Goal: Information Seeking & Learning: Learn about a topic

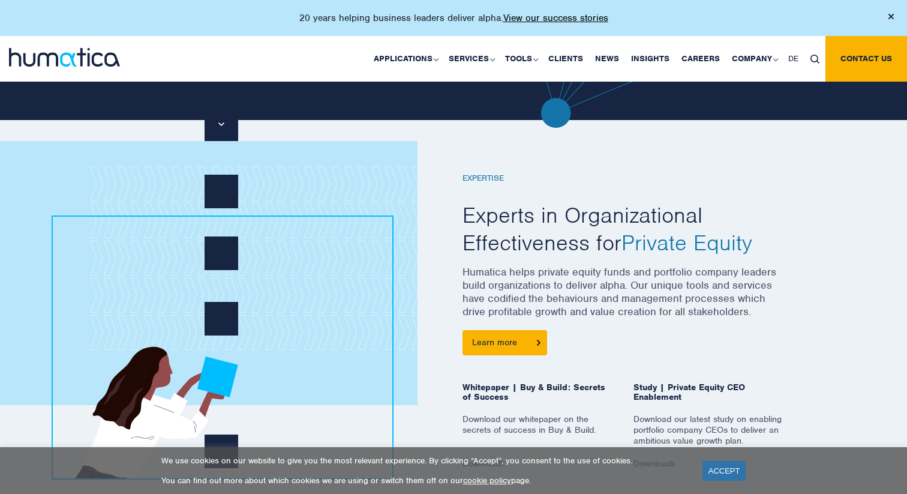
scroll to position [404, 0]
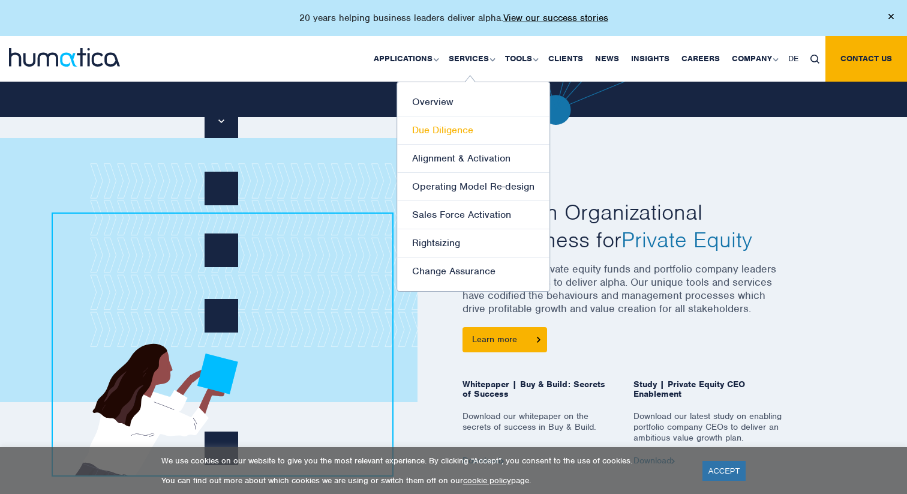
click at [451, 131] on link "Due Diligence" at bounding box center [473, 130] width 152 height 28
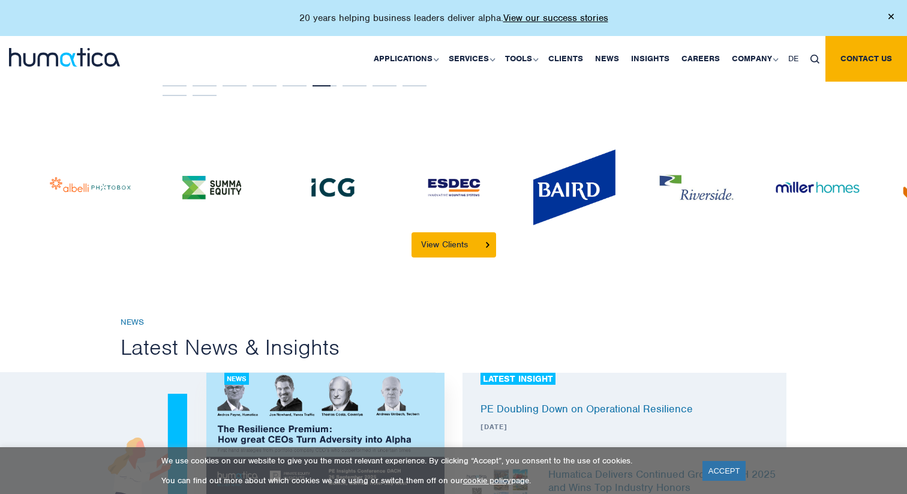
scroll to position [2826, 0]
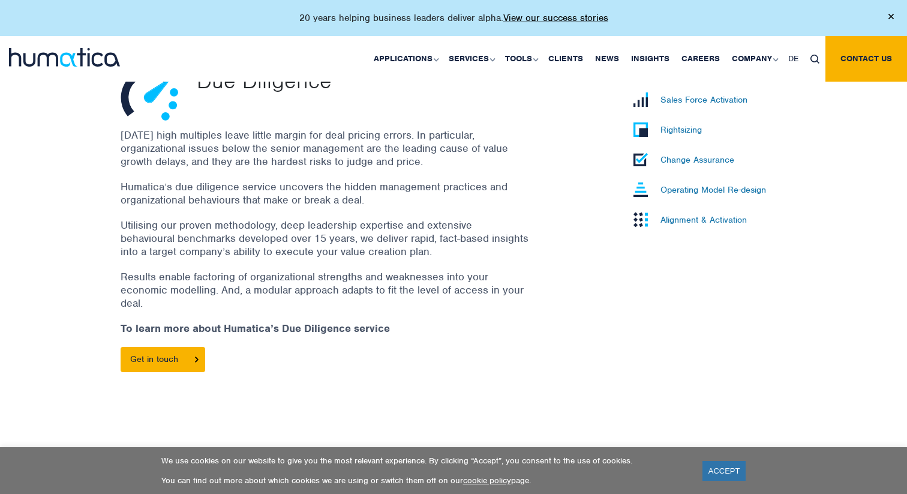
scroll to position [370, 0]
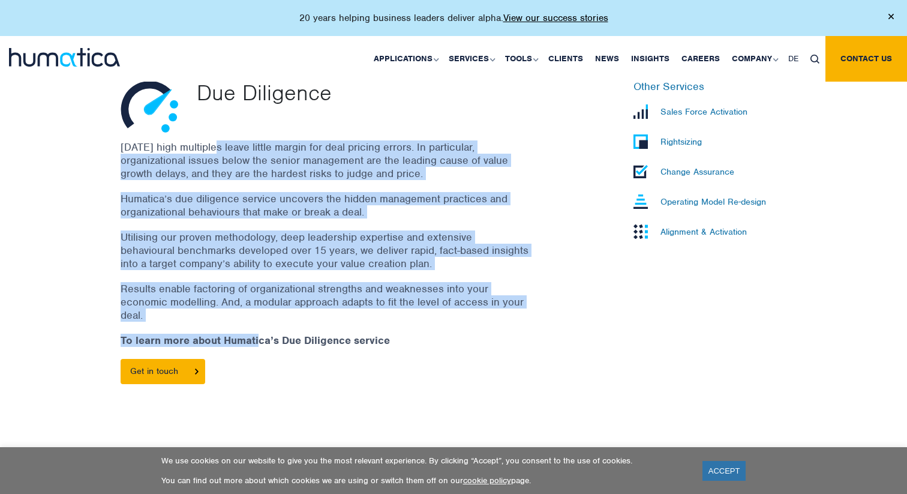
drag, startPoint x: 215, startPoint y: 150, endPoint x: 257, endPoint y: 331, distance: 186.1
click at [258, 331] on div "Today’s high multiples leave little margin for deal pricing errors. In particul…" at bounding box center [340, 268] width 438 height 256
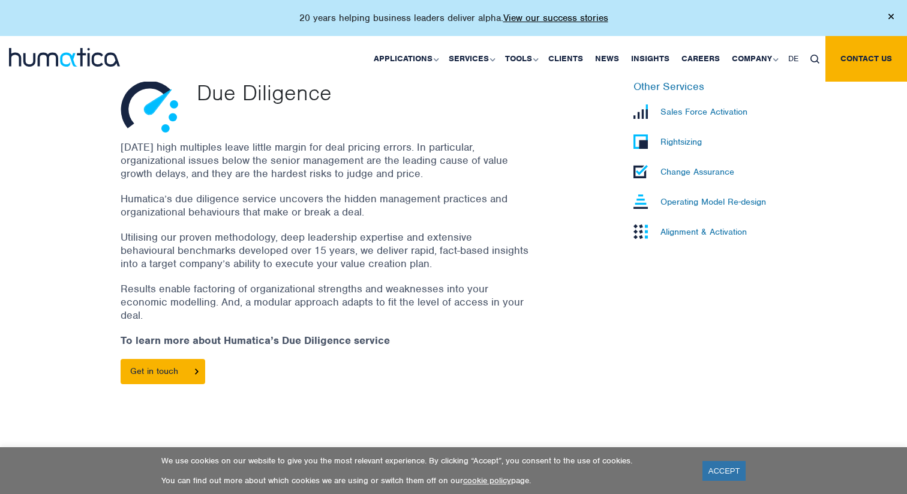
click at [235, 214] on p "Humatica’s due diligence service uncovers the hidden management practices and o…" at bounding box center [325, 205] width 408 height 26
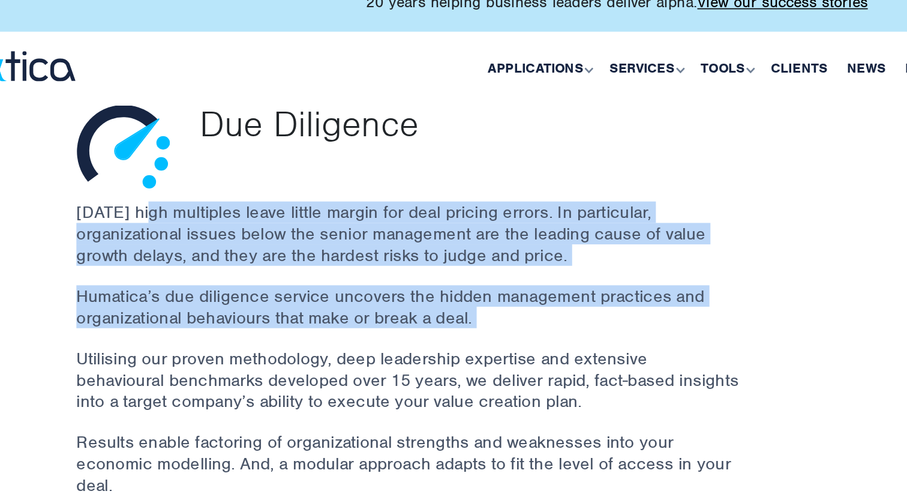
drag, startPoint x: 166, startPoint y: 143, endPoint x: 194, endPoint y: 224, distance: 86.5
click at [194, 226] on div "Today’s high multiples leave little margin for deal pricing errors. In particul…" at bounding box center [340, 268] width 438 height 256
click at [194, 224] on div "Today’s high multiples leave little margin for deal pricing errors. In particul…" at bounding box center [340, 268] width 438 height 256
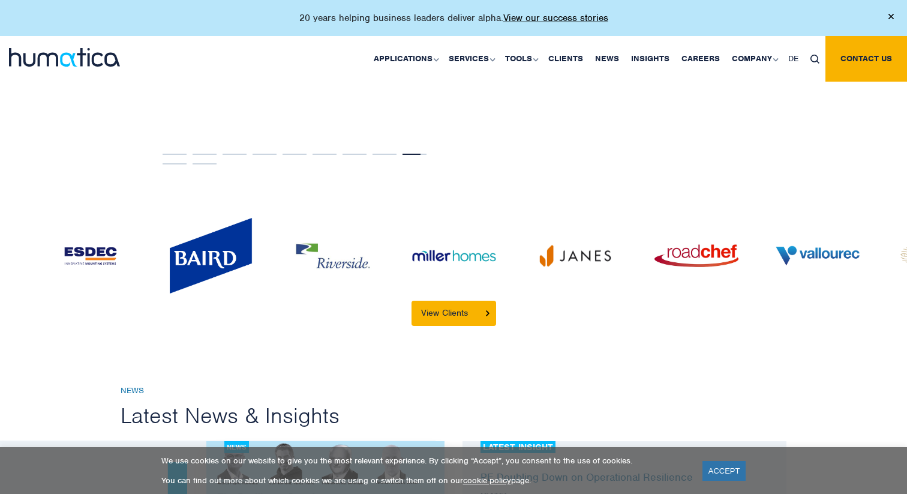
scroll to position [2561, 0]
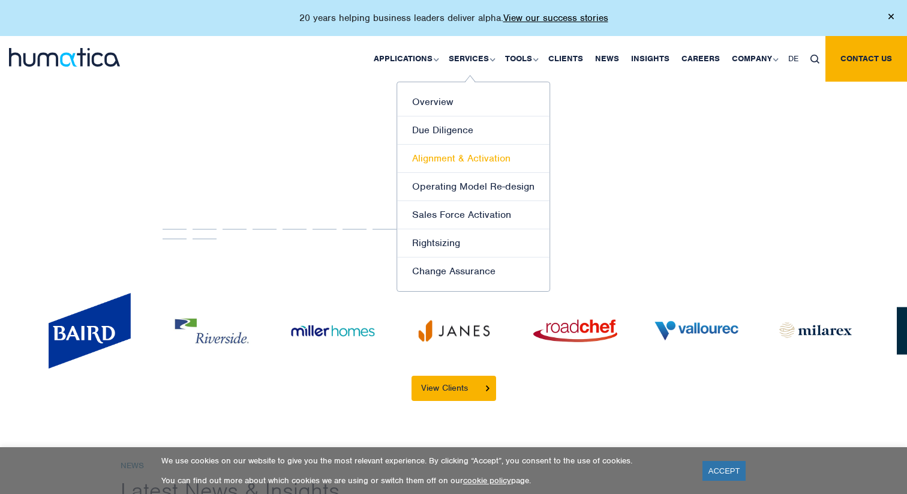
click at [467, 152] on link "Alignment & Activation" at bounding box center [473, 159] width 152 height 28
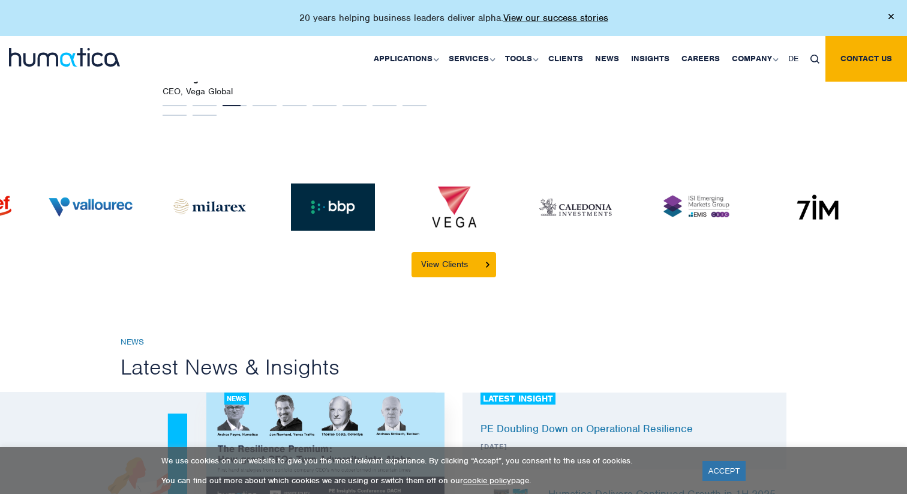
scroll to position [2767, 0]
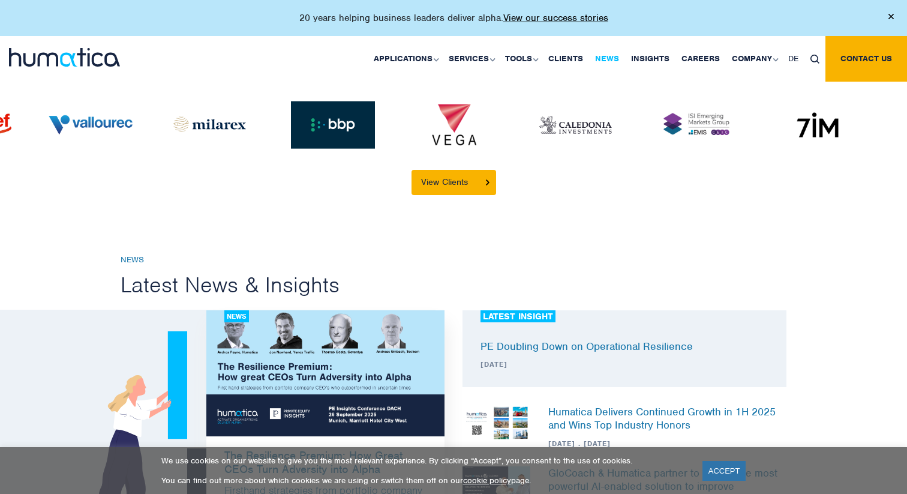
click at [607, 55] on link "News" at bounding box center [607, 59] width 36 height 46
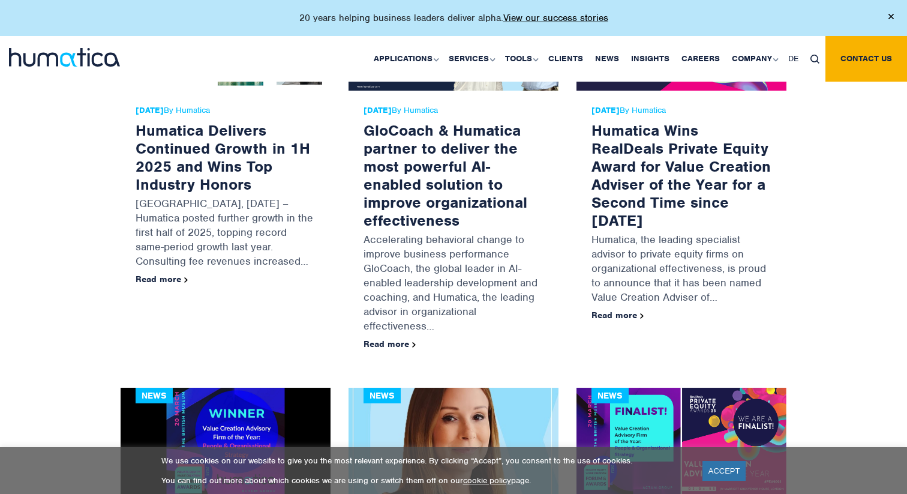
scroll to position [795, 0]
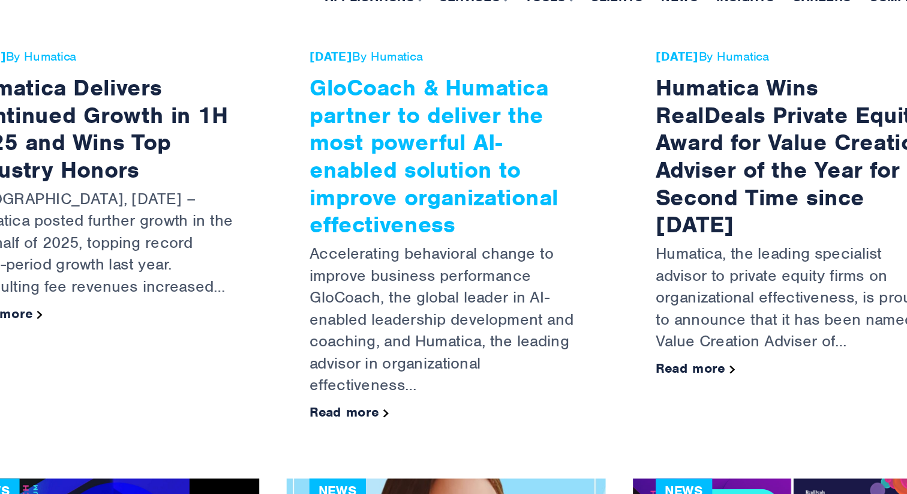
click at [467, 158] on link "GloCoach & Humatica partner to deliver the most powerful AI-enabled solution to…" at bounding box center [446, 163] width 164 height 109
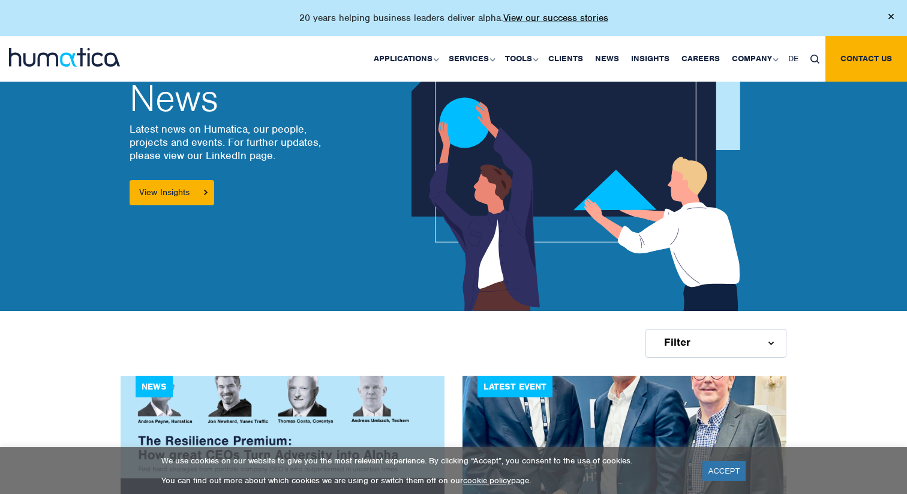
scroll to position [0, 0]
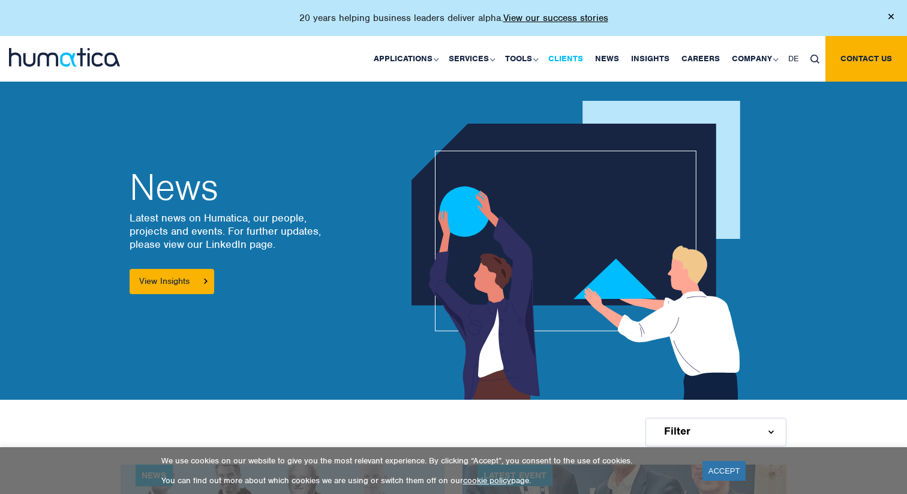
click at [565, 56] on link "Clients" at bounding box center [565, 59] width 47 height 46
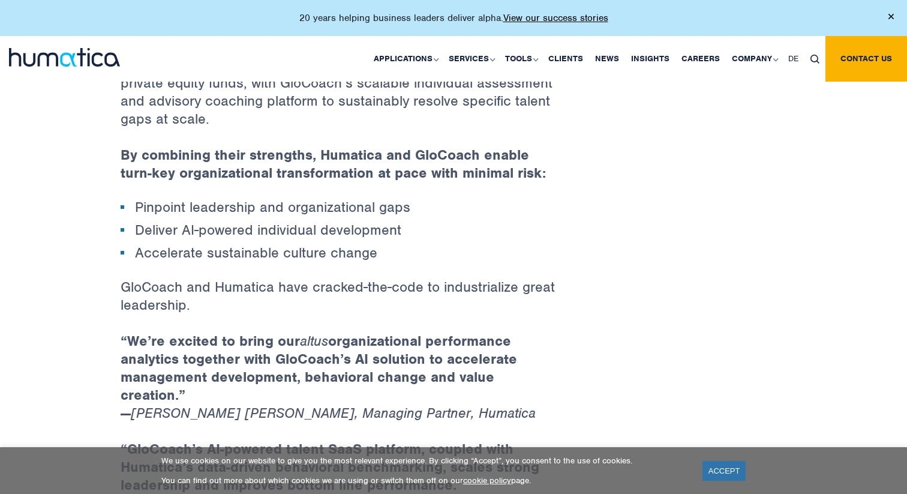
scroll to position [783, 0]
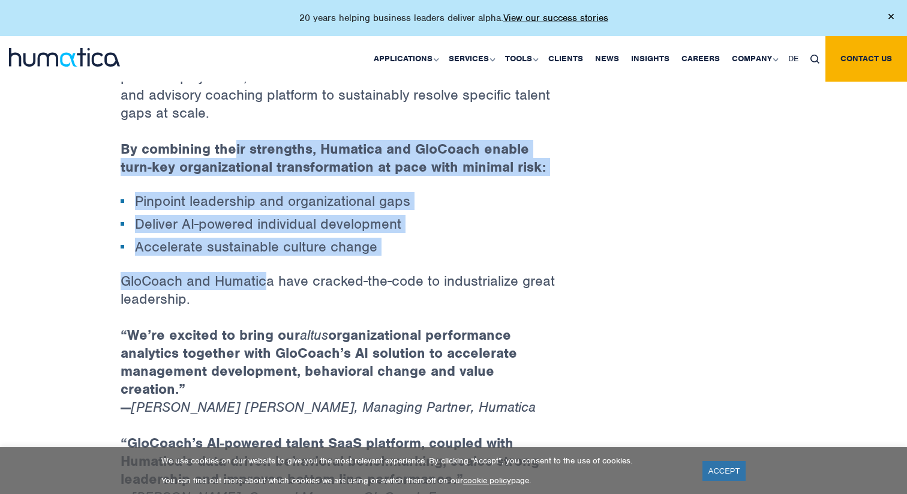
drag, startPoint x: 236, startPoint y: 144, endPoint x: 265, endPoint y: 269, distance: 128.1
click at [266, 269] on div "Accelerating behavioral change to improve business performance GloCoach, the gl…" at bounding box center [340, 96] width 438 height 855
click at [265, 272] on p "GloCoach and Humatica have cracked-the-code to industrialize great leadership." at bounding box center [340, 299] width 438 height 54
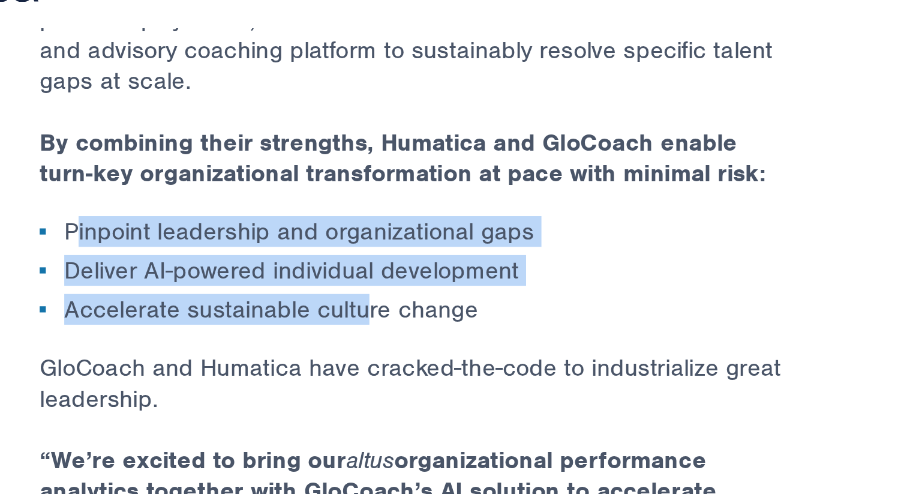
drag, startPoint x: 142, startPoint y: 192, endPoint x: 313, endPoint y: 242, distance: 178.8
click at [313, 242] on ul "Pinpoint leadership and organizational gaps Deliver AI-powered individual devel…" at bounding box center [340, 224] width 438 height 60
click at [313, 242] on li "Accelerate sustainable culture change" at bounding box center [340, 246] width 438 height 14
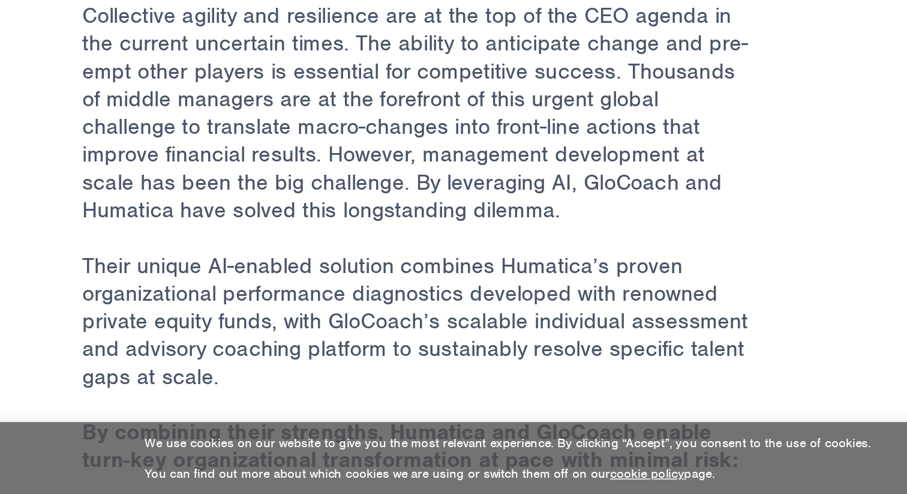
scroll to position [487, 0]
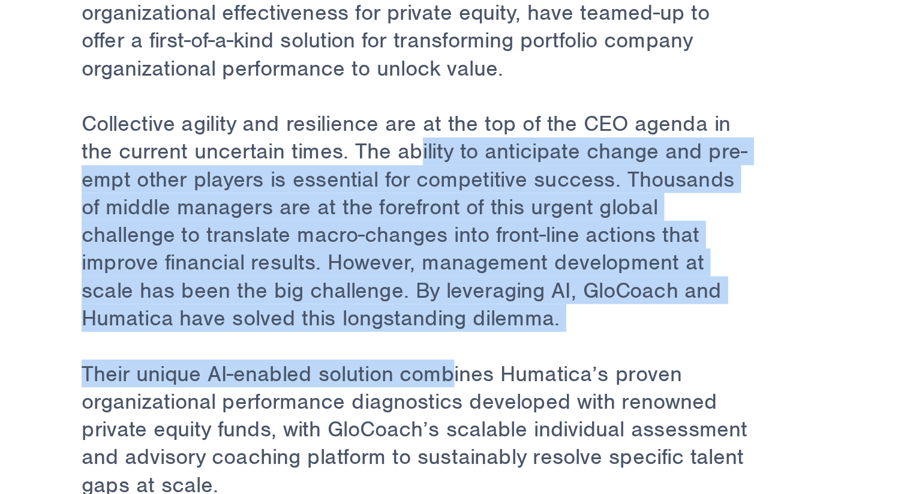
drag, startPoint x: 337, startPoint y: 196, endPoint x: 360, endPoint y: 325, distance: 131.0
click at [360, 325] on div "Accelerating behavioral change to improve business performance GloCoach, the gl…" at bounding box center [340, 392] width 438 height 855
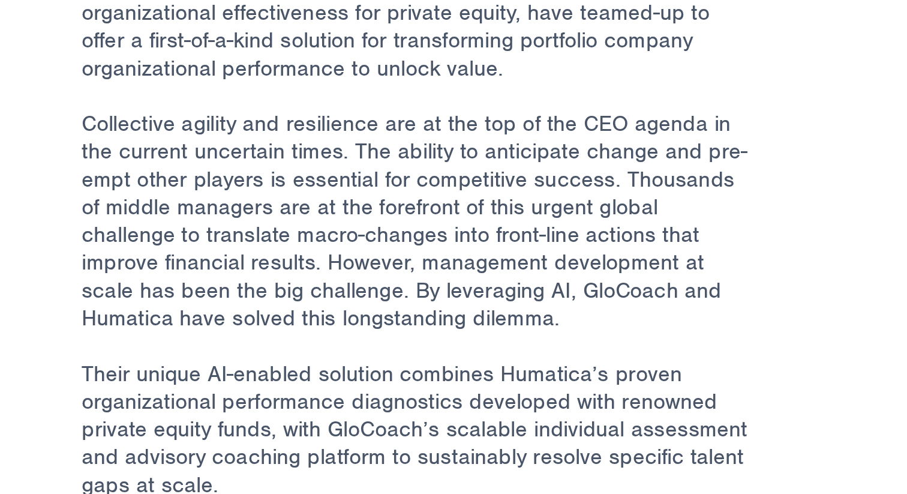
click at [360, 275] on p "Collective agility and resilience are at the top of the CEO agenda in the curre…" at bounding box center [340, 247] width 438 height 162
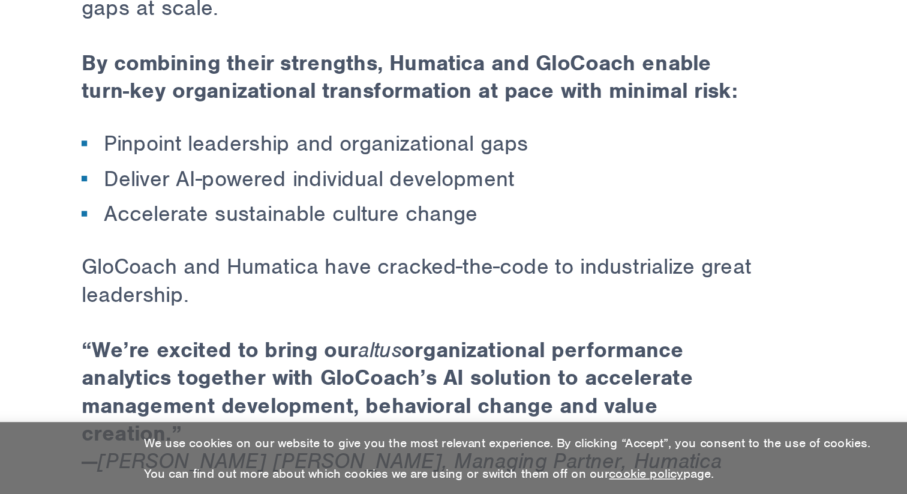
scroll to position [720, 0]
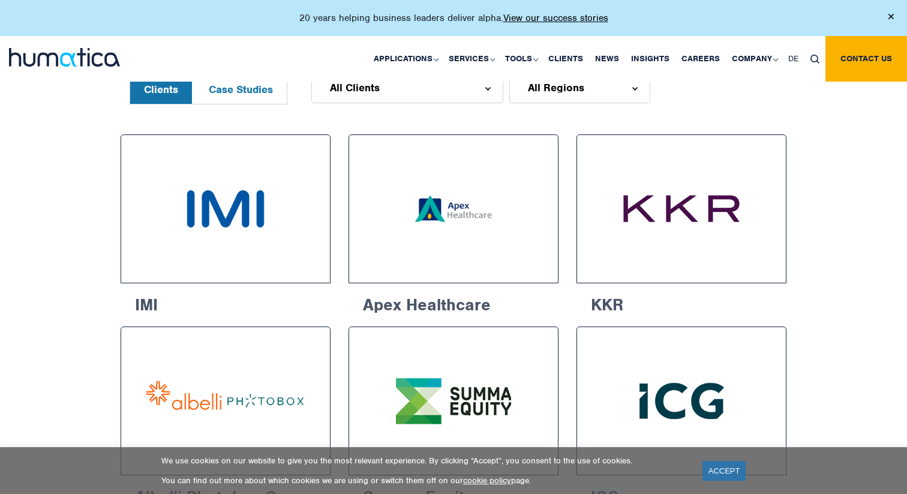
scroll to position [593, 0]
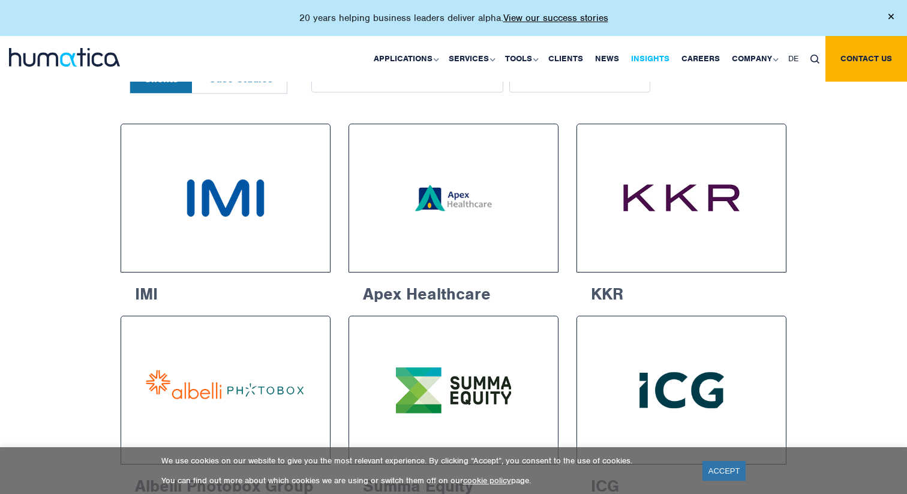
click at [656, 56] on link "Insights" at bounding box center [650, 59] width 50 height 46
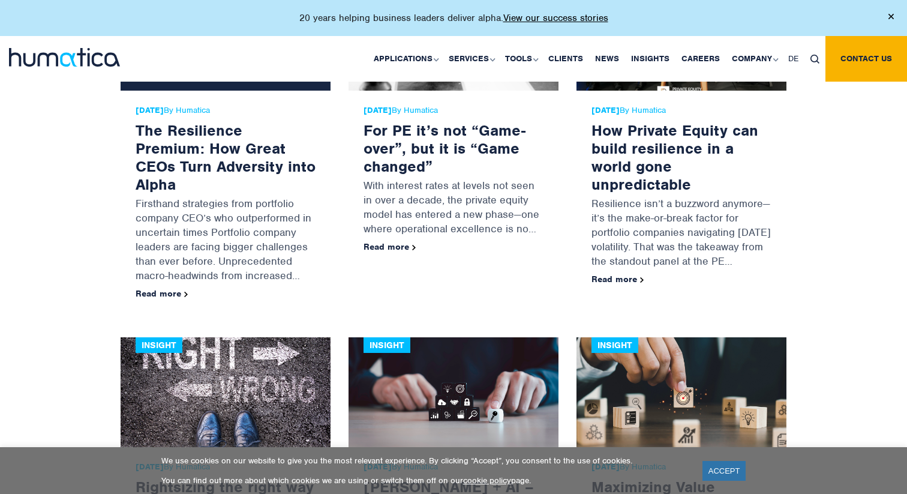
scroll to position [771, 0]
